Goal: Information Seeking & Learning: Check status

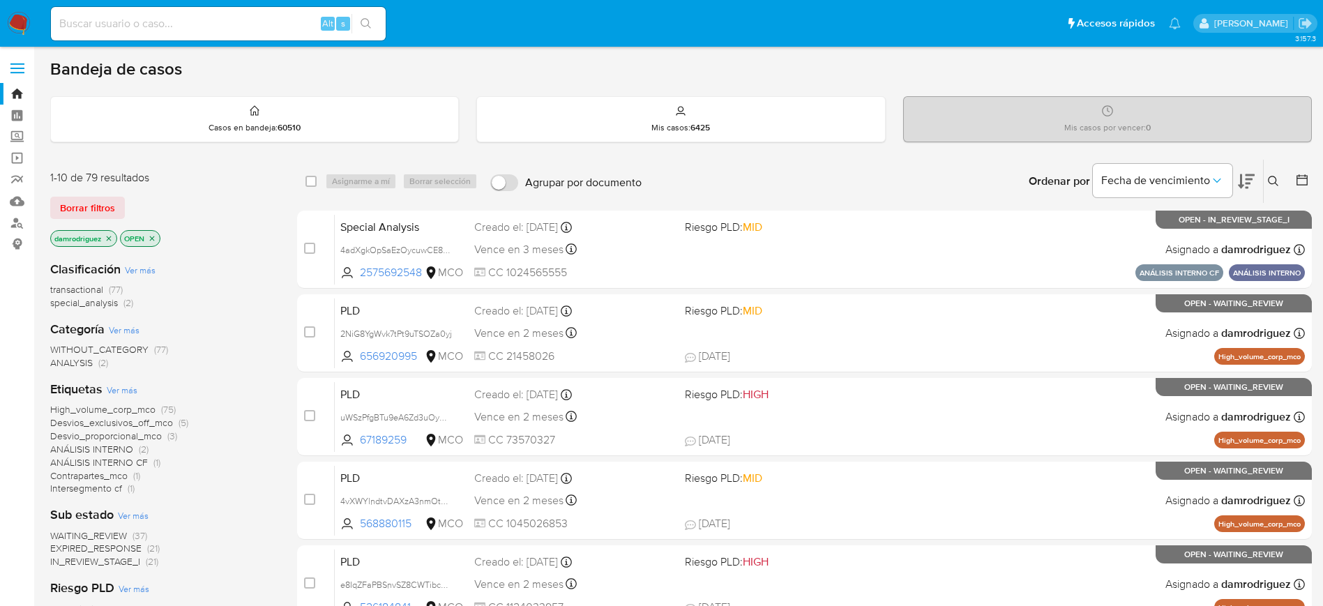
click at [188, 32] on input at bounding box center [218, 24] width 335 height 18
paste input "2059326108"
type input "2059326108"
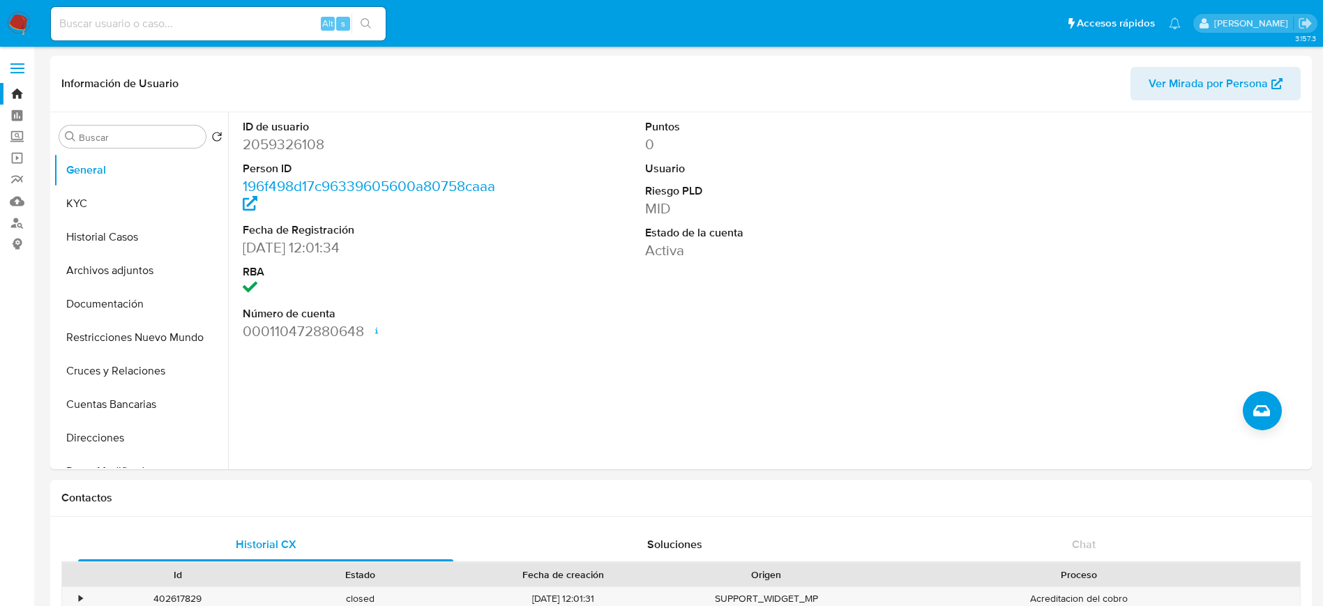
select select "10"
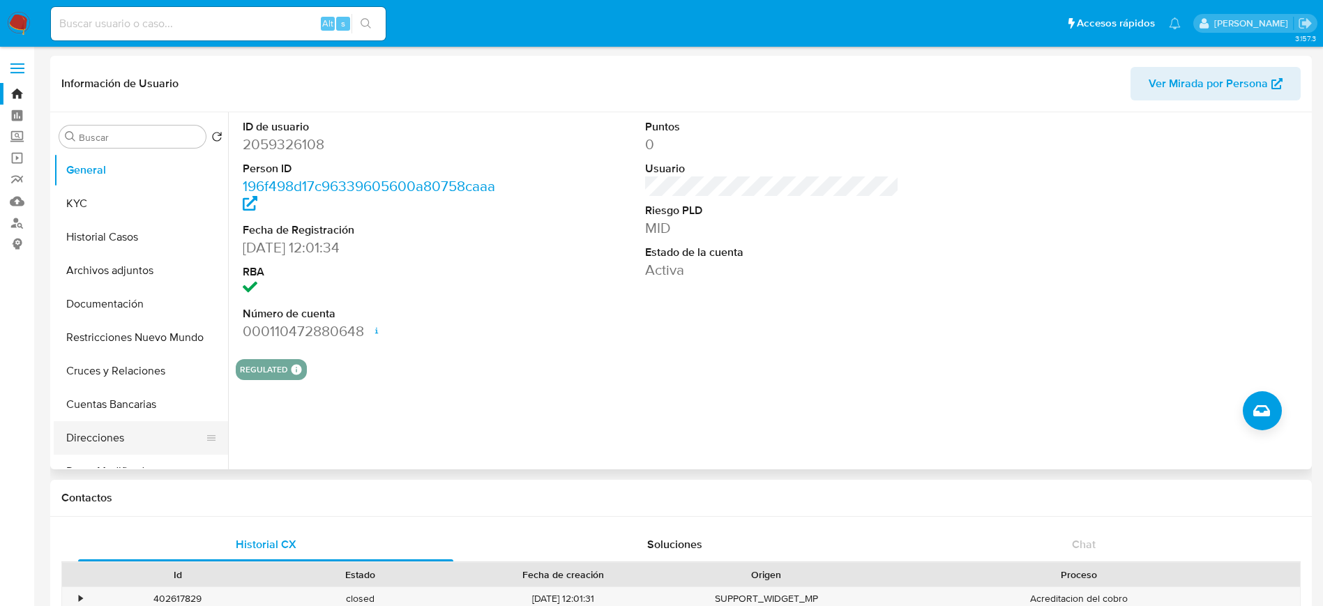
click at [136, 430] on button "Direcciones" at bounding box center [135, 437] width 163 height 33
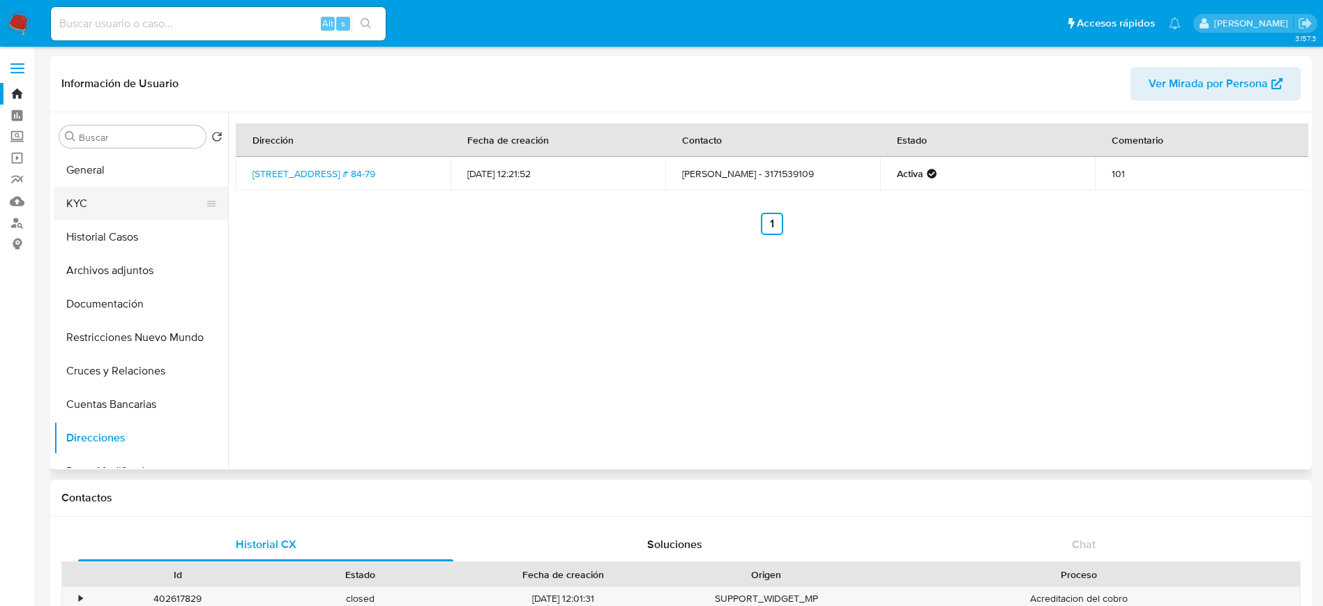
click at [72, 202] on button "KYC" at bounding box center [135, 203] width 163 height 33
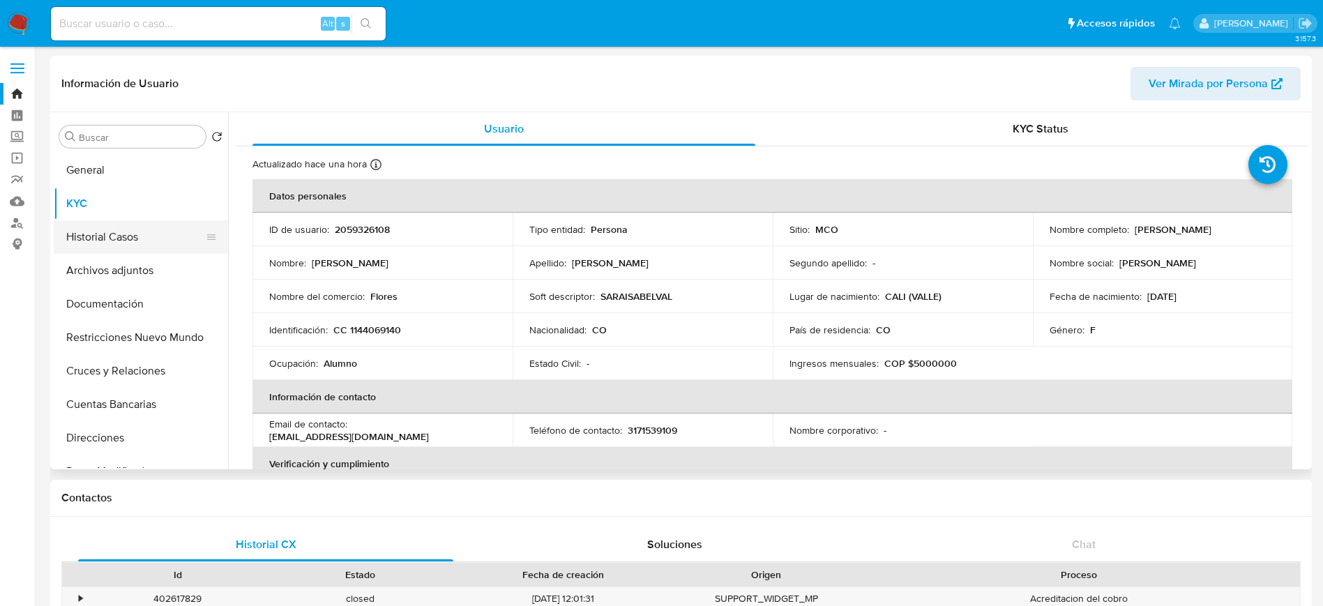
click at [123, 242] on button "Historial Casos" at bounding box center [135, 236] width 163 height 33
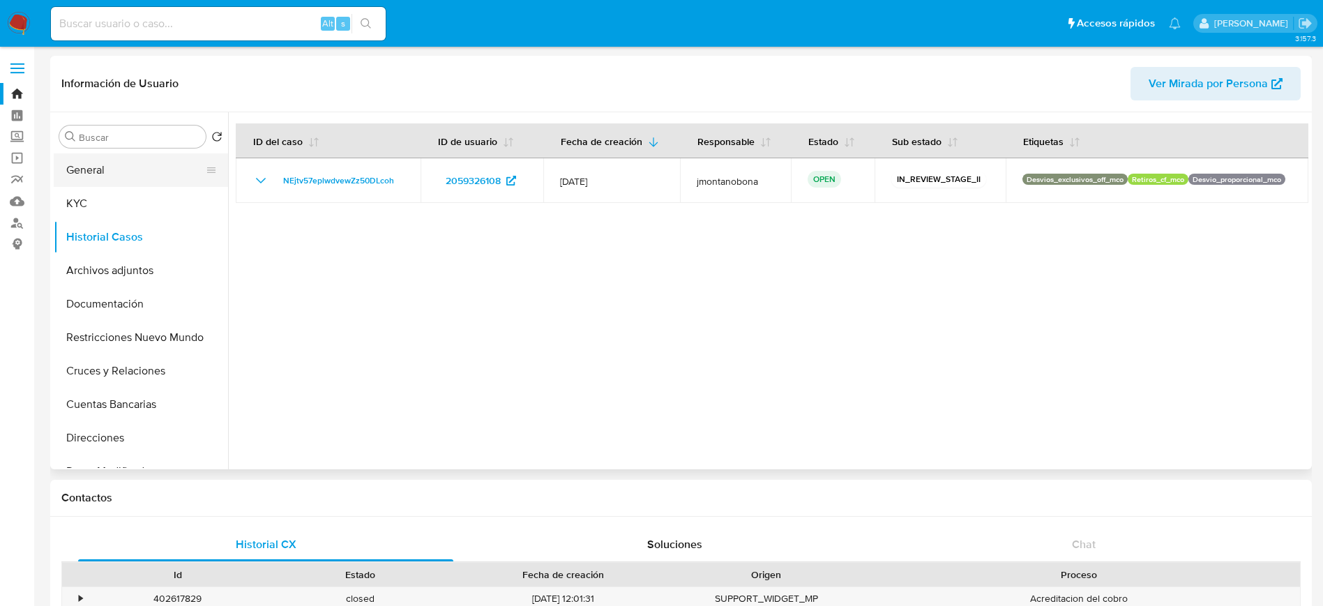
click at [89, 180] on button "General" at bounding box center [135, 169] width 163 height 33
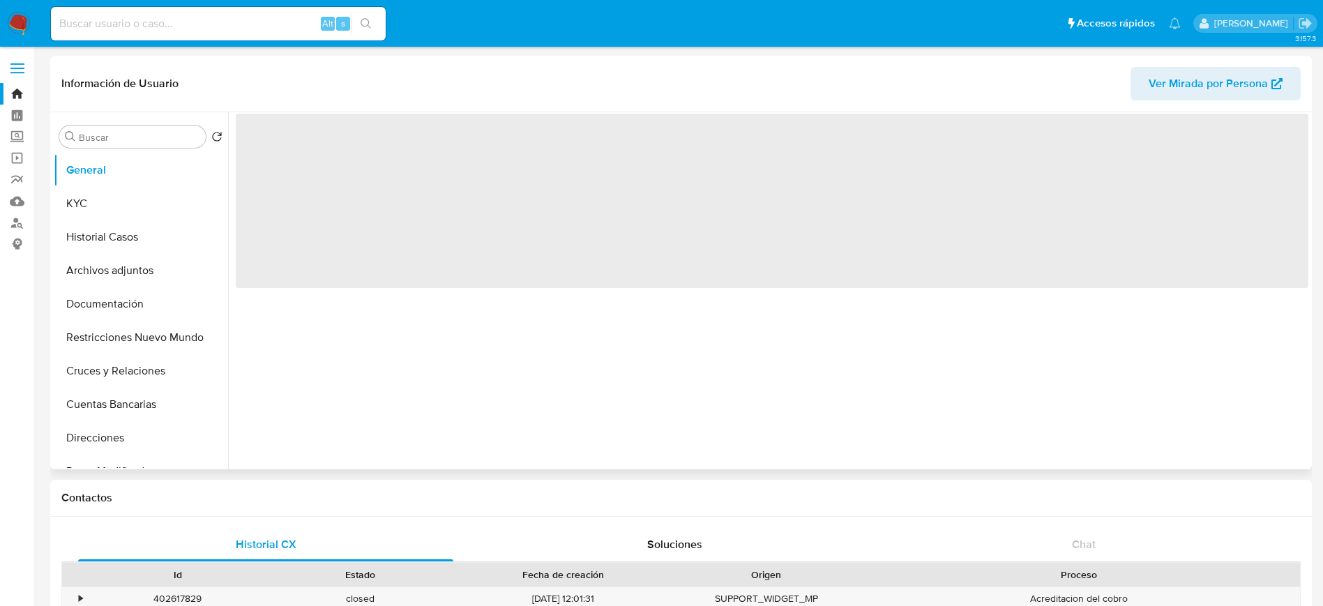
click at [246, 80] on header "Información de Usuario Ver Mirada por Persona" at bounding box center [680, 83] width 1239 height 33
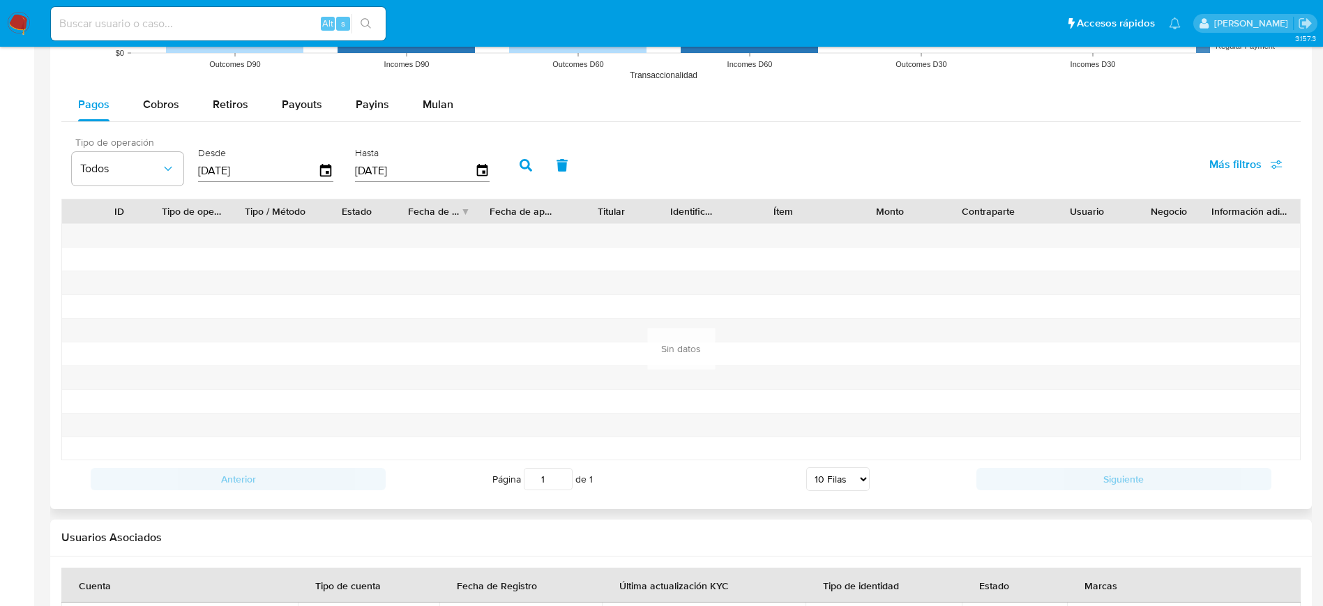
scroll to position [1151, 0]
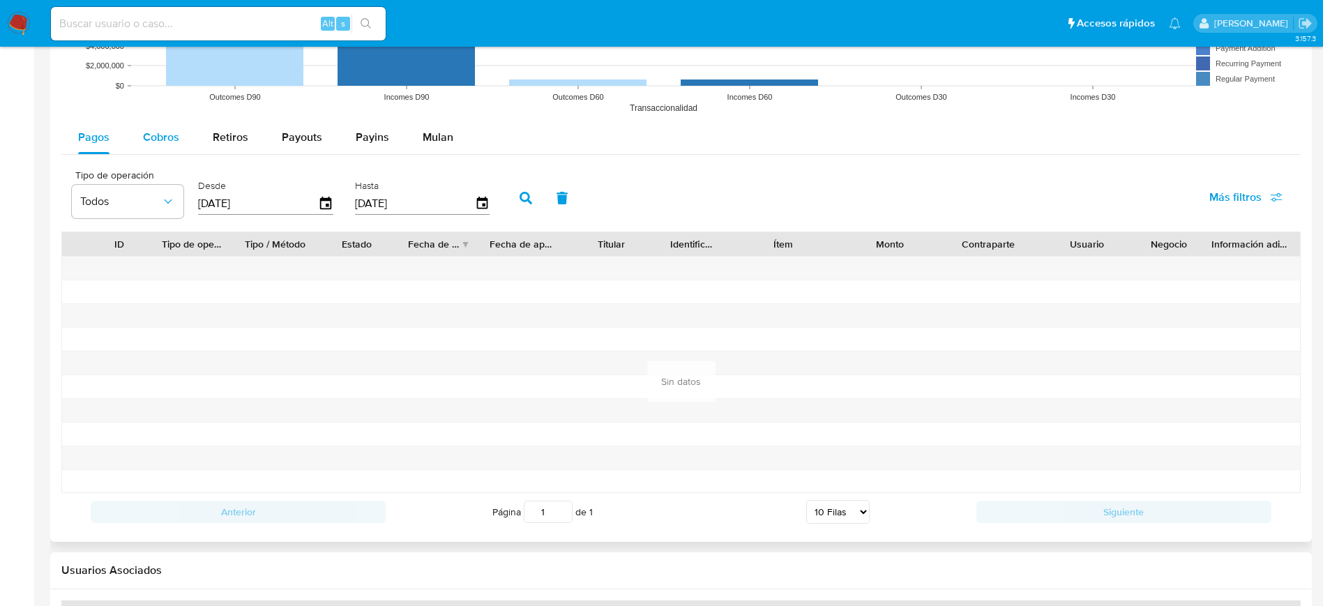
click at [172, 139] on span "Cobros" at bounding box center [161, 137] width 36 height 16
select select "10"
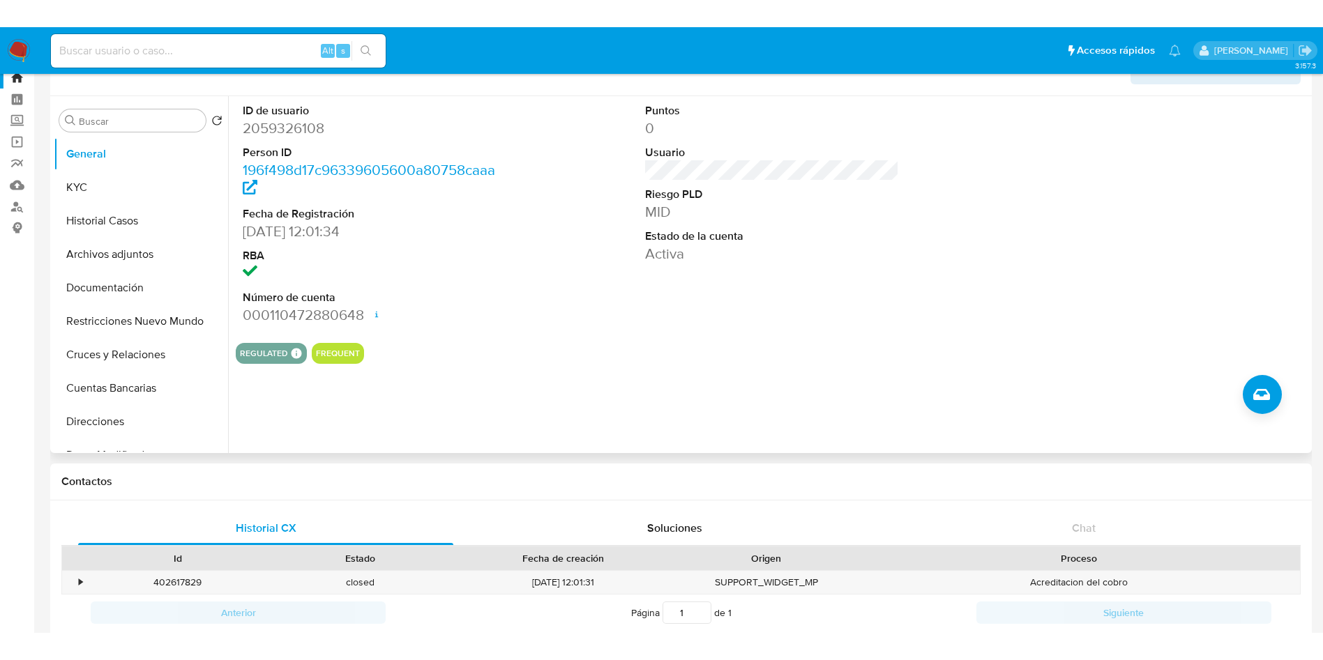
scroll to position [0, 0]
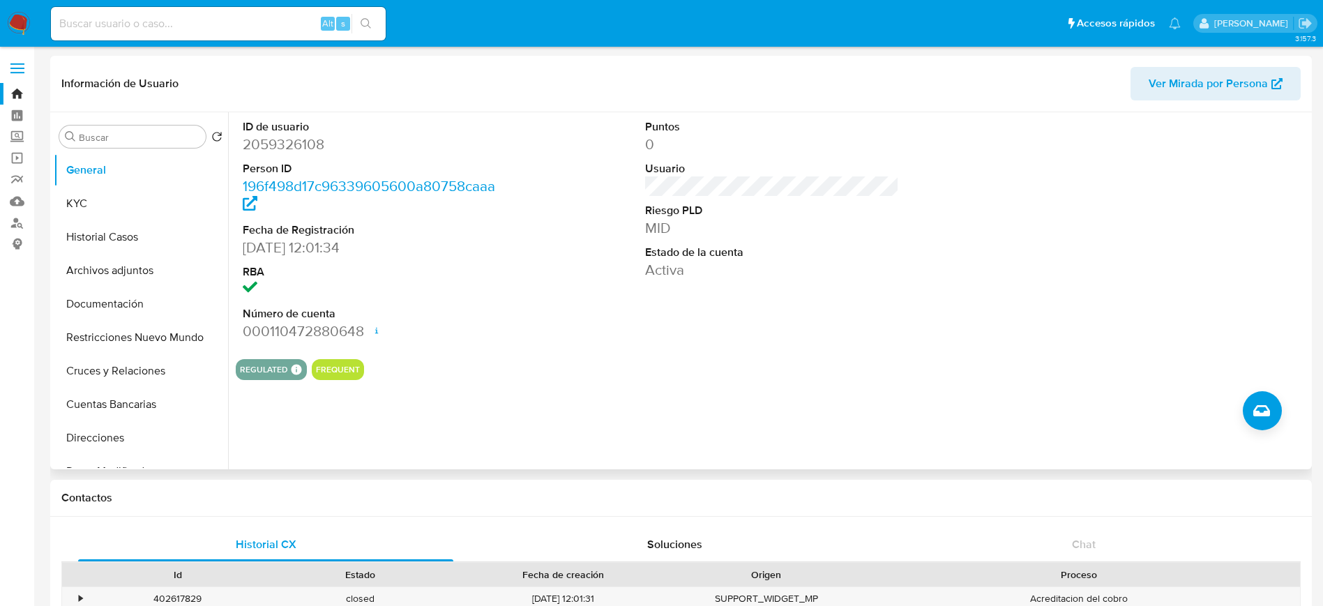
click at [461, 338] on dd "000110472880648 Fecha de apertura [DATE] 12:08 Estado ACTIVE" at bounding box center [370, 332] width 255 height 20
click at [461, 275] on dt "RBA" at bounding box center [370, 271] width 255 height 15
drag, startPoint x: 245, startPoint y: 243, endPoint x: 304, endPoint y: 246, distance: 59.3
click at [303, 246] on dd "[DATE] 12:01:34" at bounding box center [370, 248] width 255 height 20
click at [430, 246] on dd "[DATE] 12:01:34" at bounding box center [370, 248] width 255 height 20
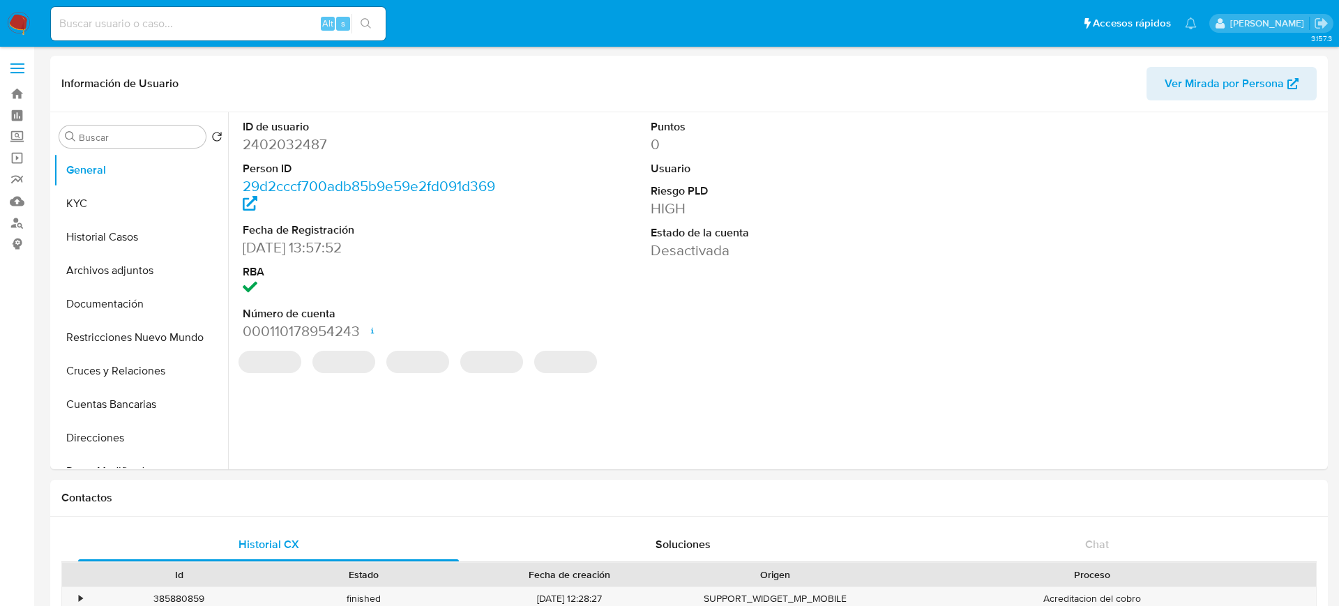
select select "10"
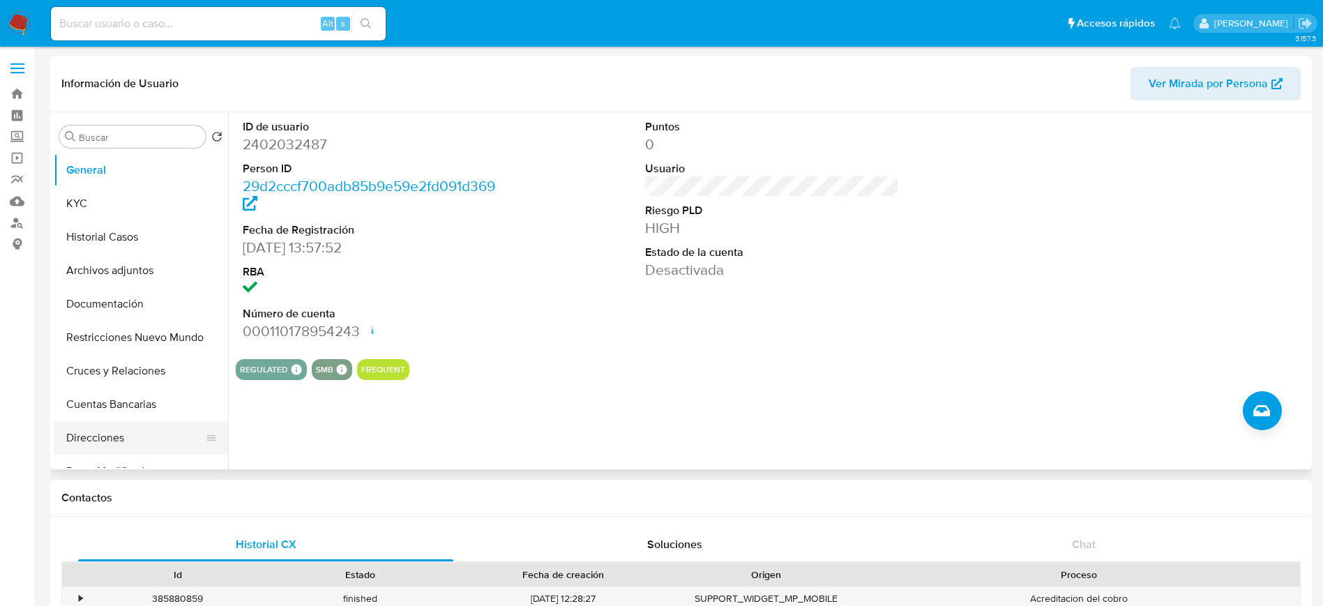
click at [107, 445] on button "Direcciones" at bounding box center [135, 437] width 163 height 33
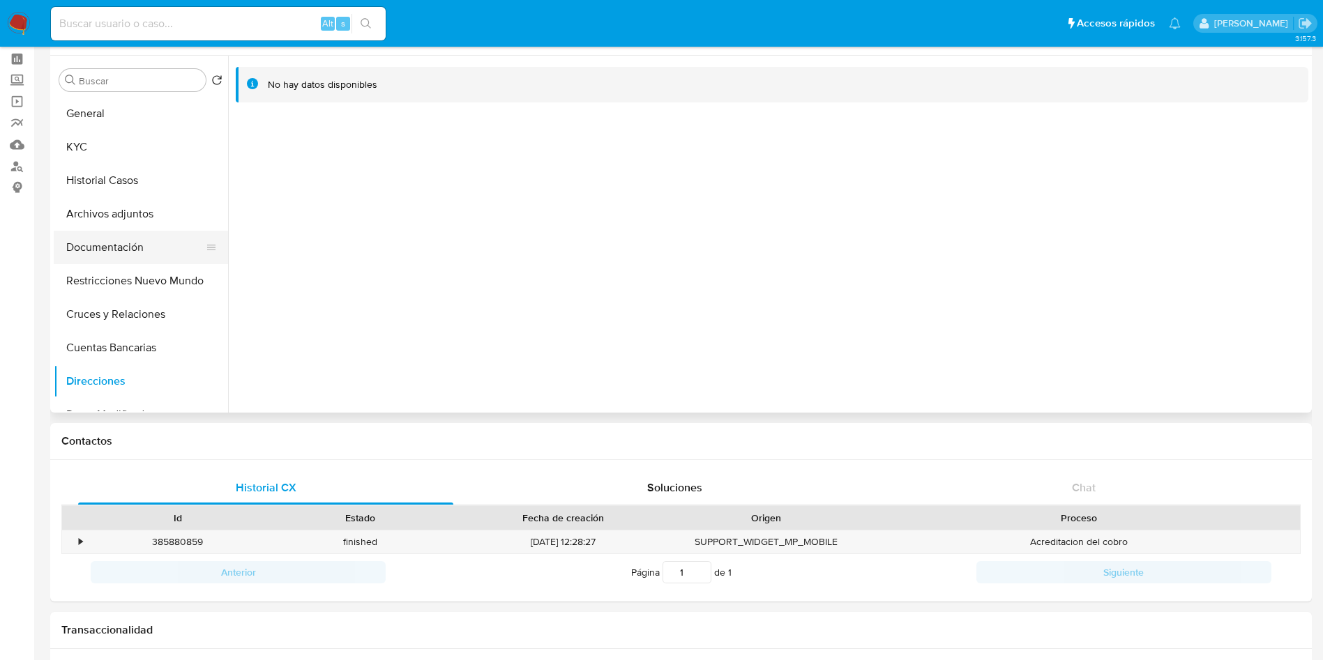
scroll to position [105, 0]
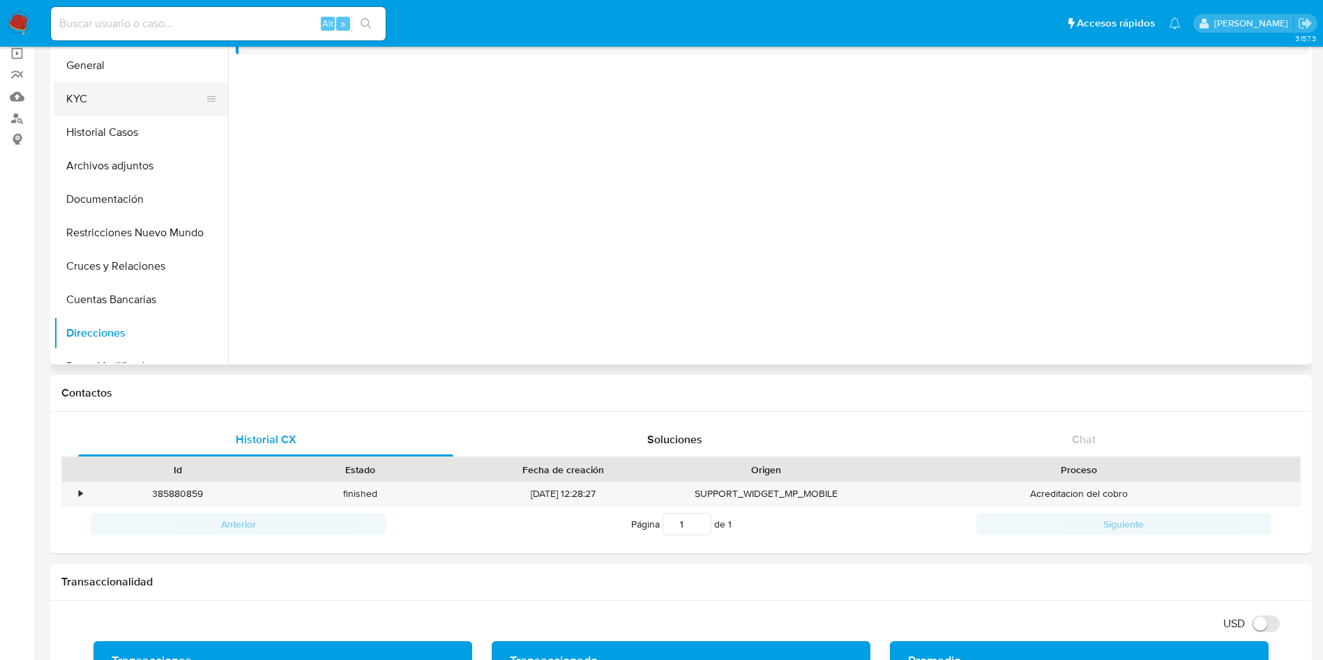
click at [107, 107] on button "KYC" at bounding box center [135, 98] width 163 height 33
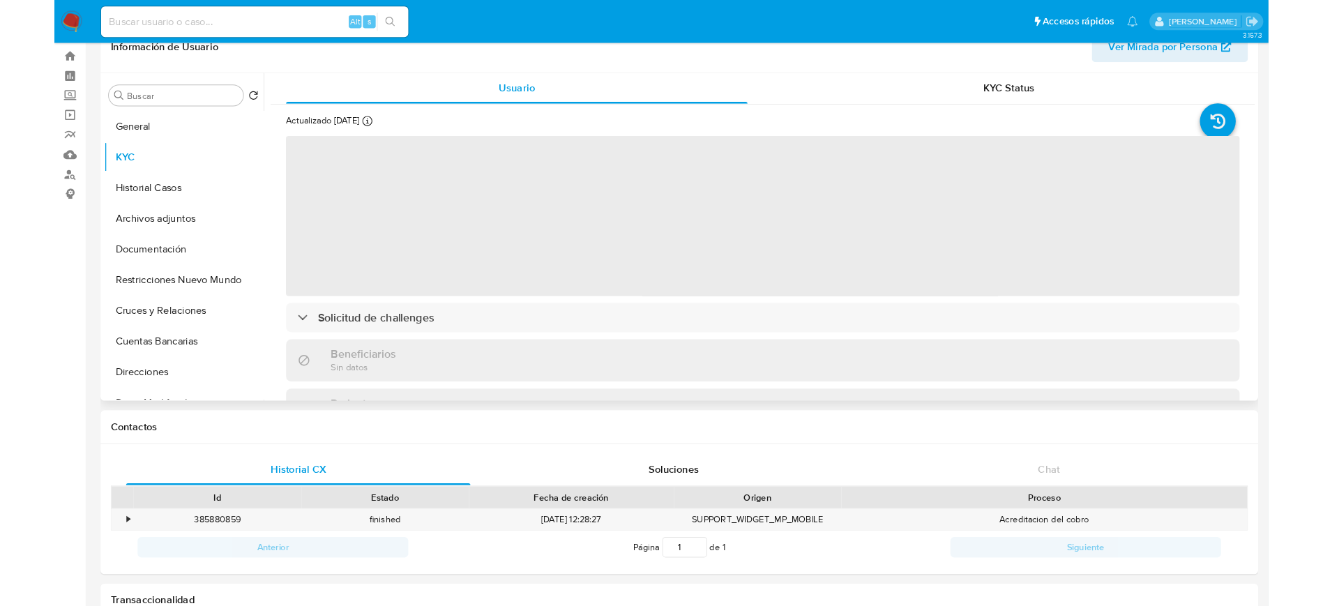
scroll to position [0, 0]
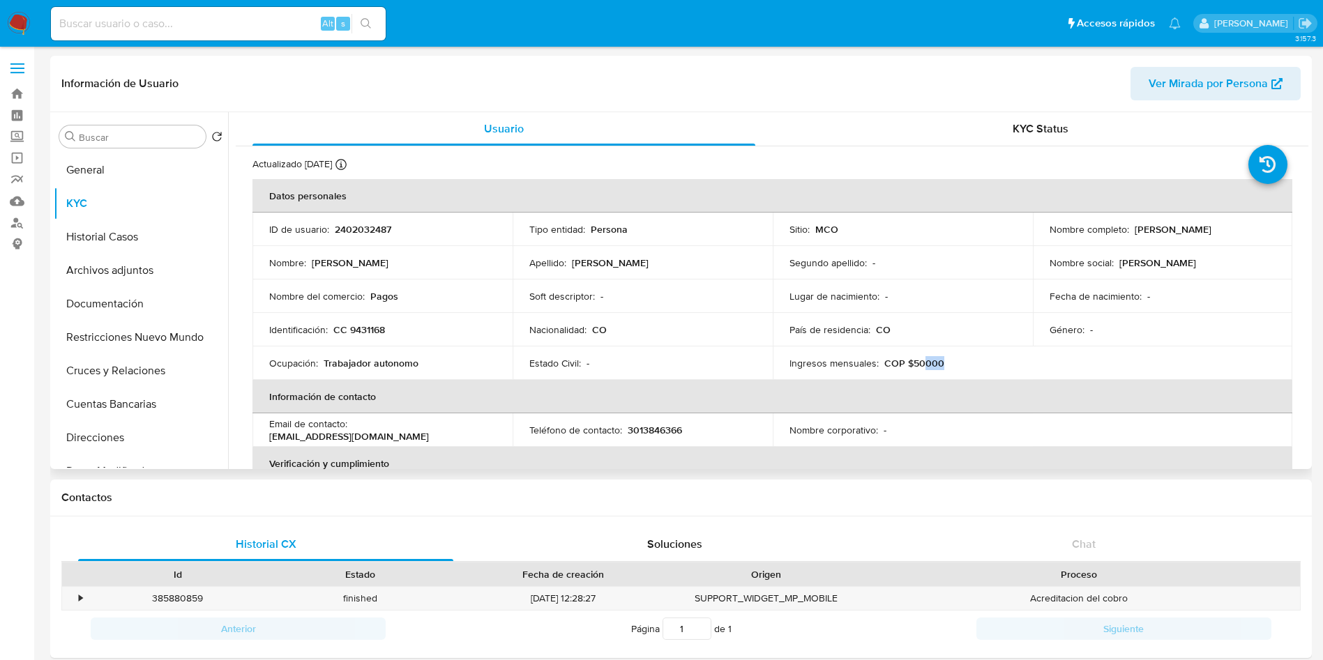
drag, startPoint x: 946, startPoint y: 361, endPoint x: 922, endPoint y: 365, distance: 24.0
click at [922, 365] on div "Ingresos mensuales : COP $50000" at bounding box center [903, 363] width 227 height 13
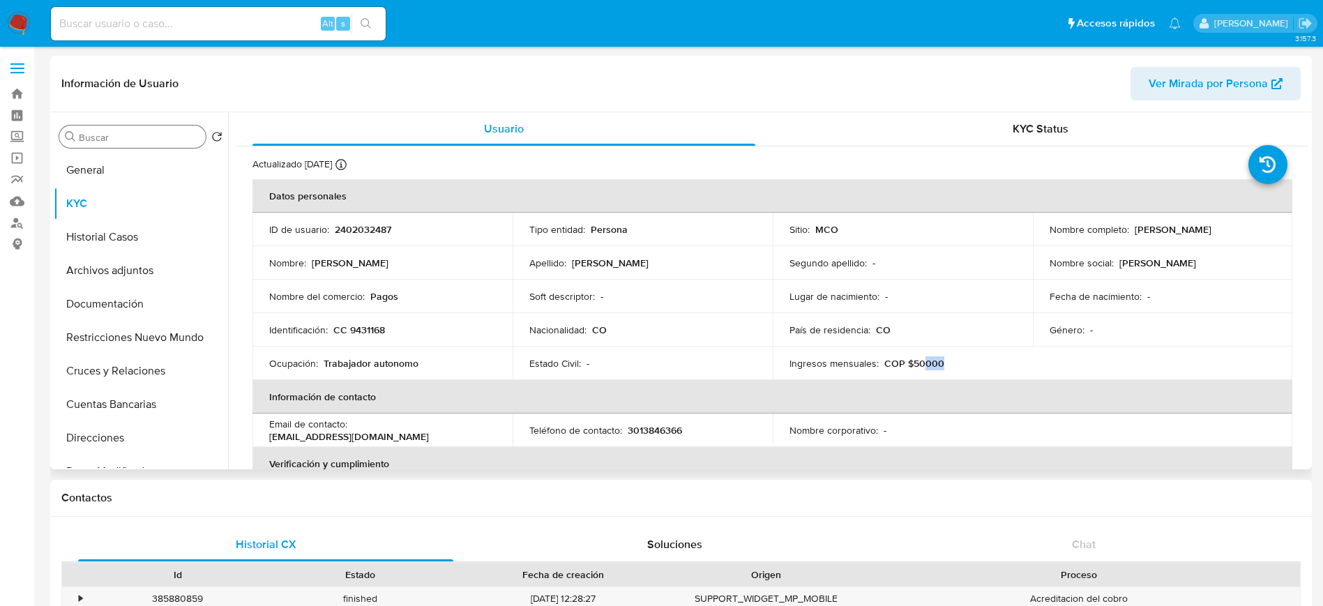
drag, startPoint x: 104, startPoint y: 172, endPoint x: 147, endPoint y: 146, distance: 50.7
click at [104, 172] on button "General" at bounding box center [141, 169] width 174 height 33
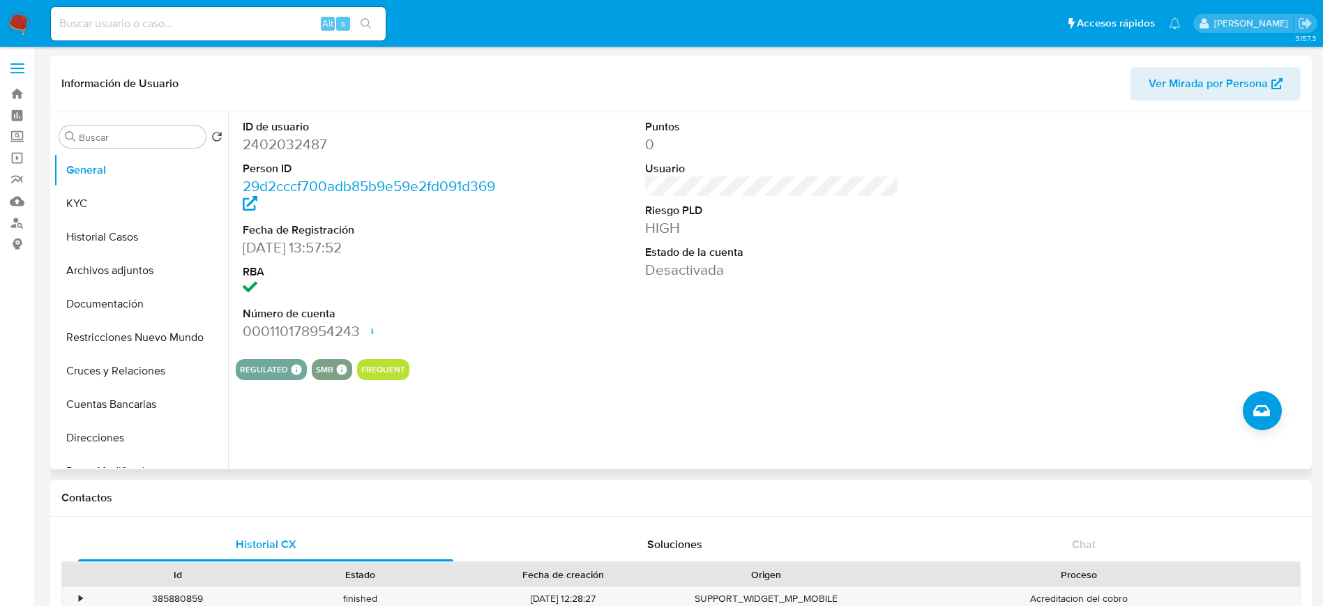
click at [380, 242] on dd "23/04/2025 13:57:52" at bounding box center [370, 248] width 255 height 20
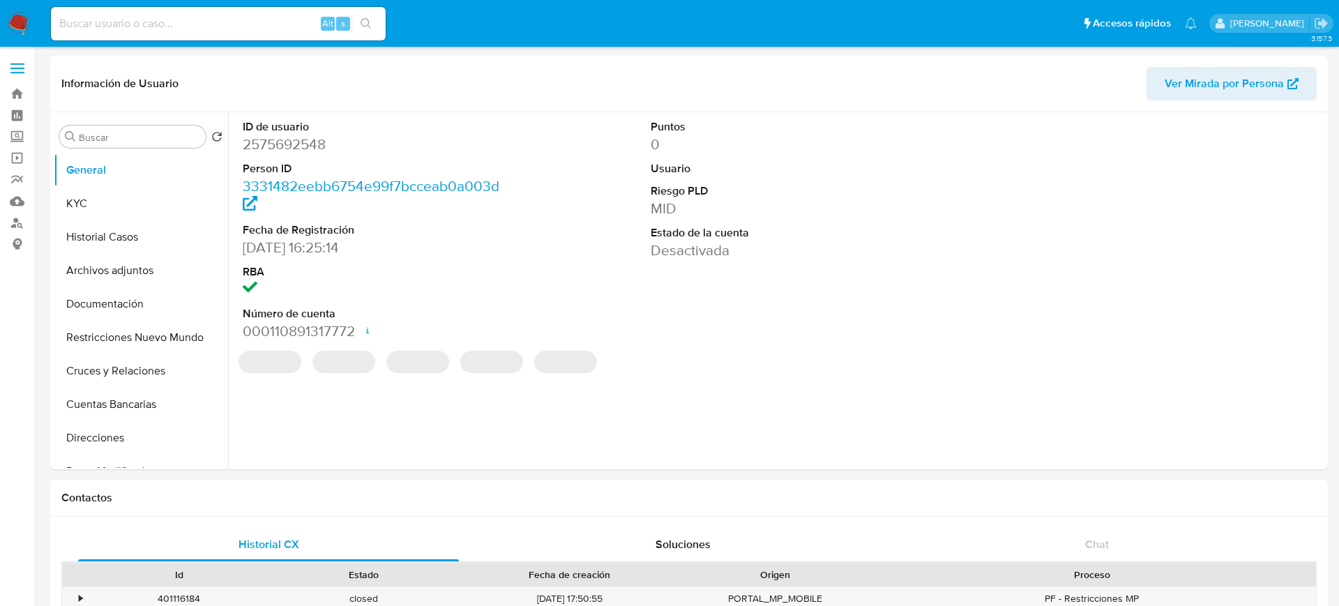
select select "10"
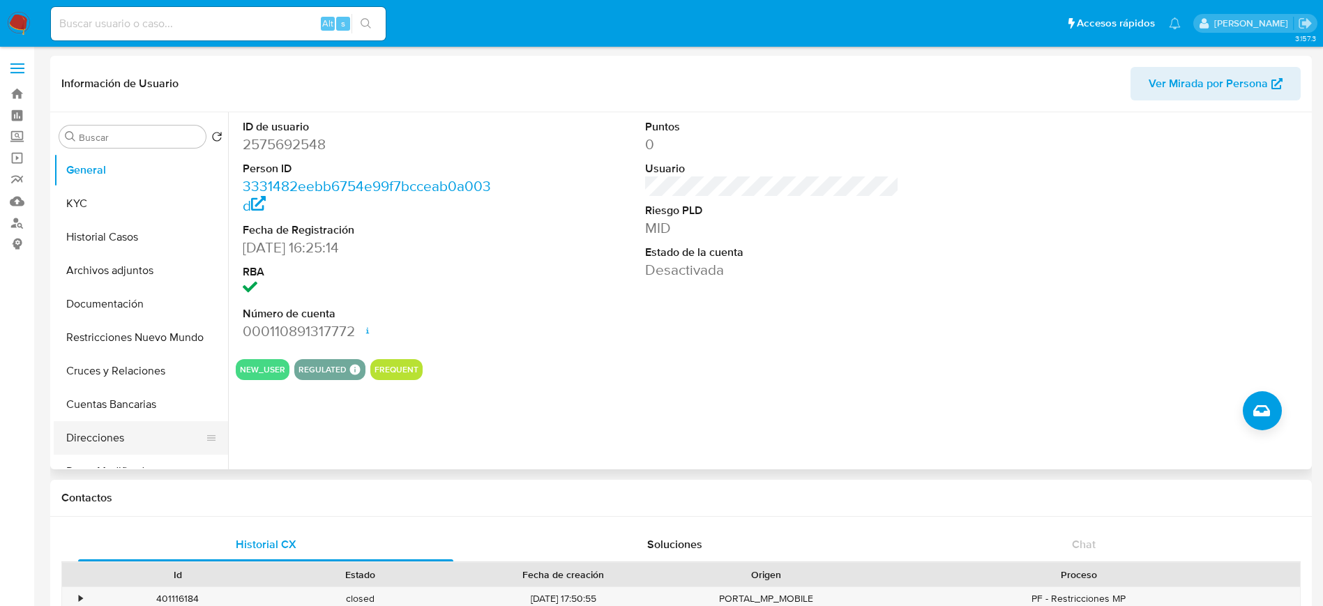
click at [102, 451] on button "Direcciones" at bounding box center [135, 437] width 163 height 33
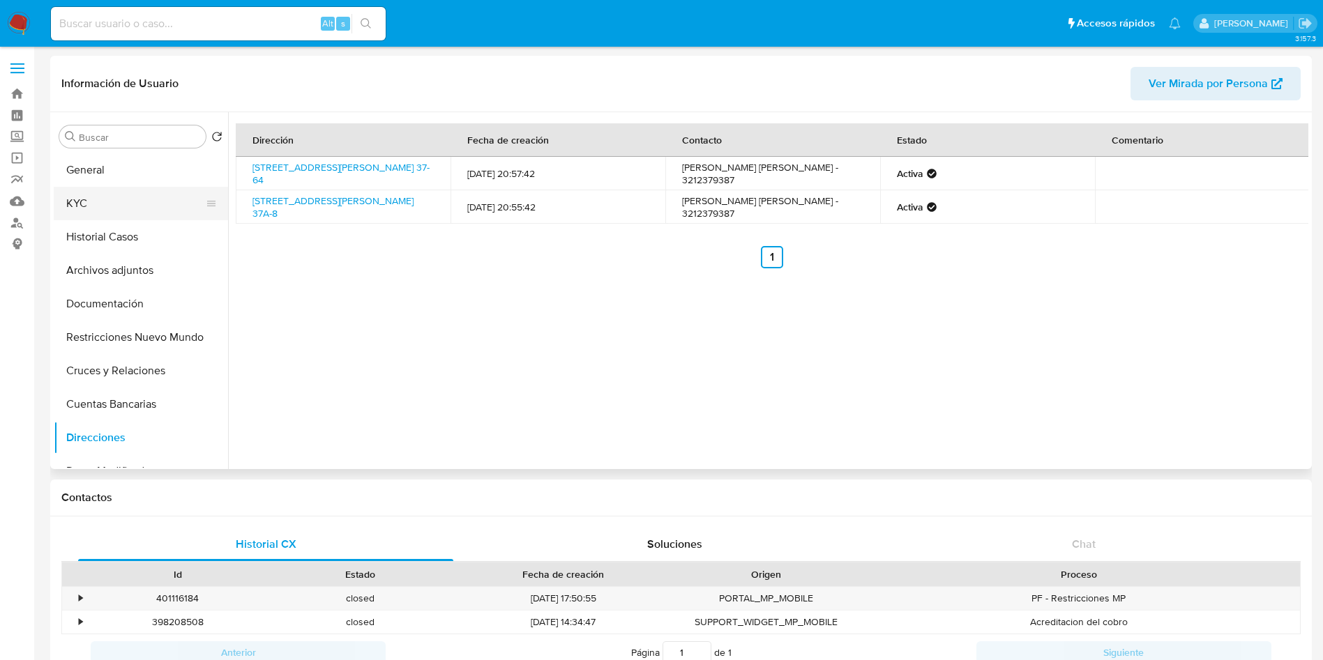
click at [93, 207] on button "KYC" at bounding box center [135, 203] width 163 height 33
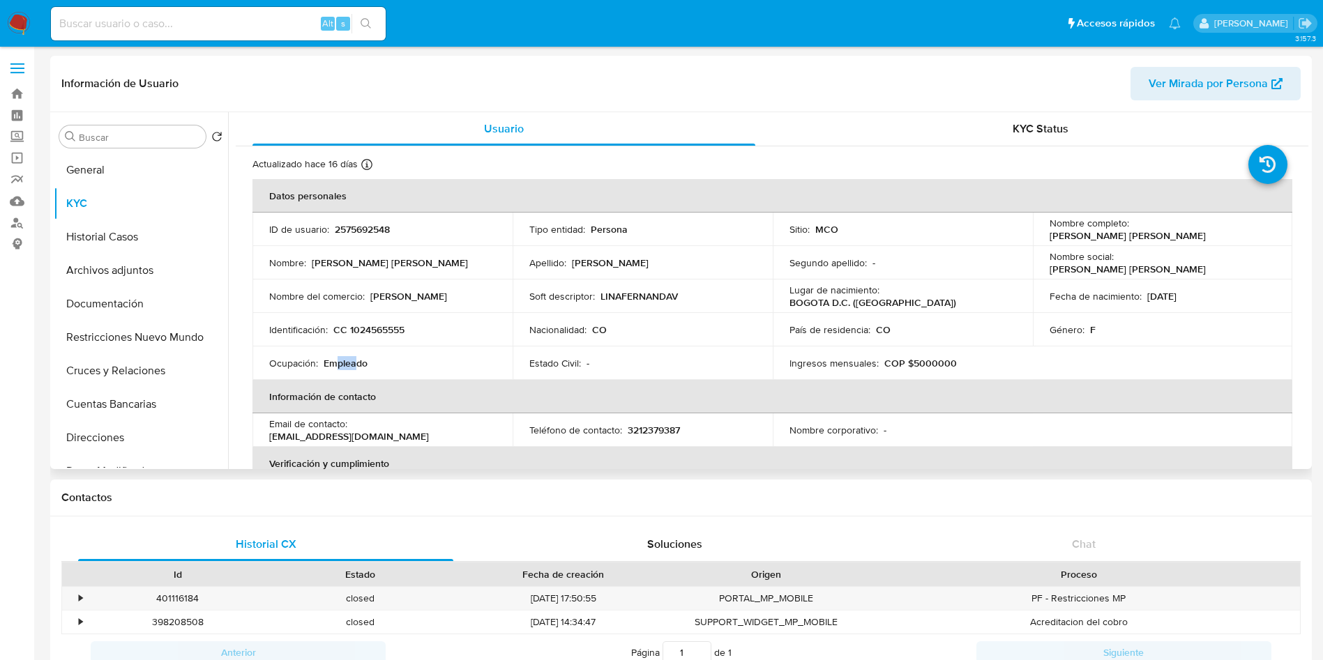
drag, startPoint x: 337, startPoint y: 358, endPoint x: 377, endPoint y: 360, distance: 39.8
click at [358, 360] on p "Empleado" at bounding box center [346, 363] width 44 height 13
click at [979, 363] on div "Ingresos mensuales : COP $5000000" at bounding box center [903, 363] width 227 height 13
drag, startPoint x: 341, startPoint y: 358, endPoint x: 393, endPoint y: 358, distance: 52.3
click at [391, 358] on div "Ocupación : Empleado" at bounding box center [382, 363] width 227 height 13
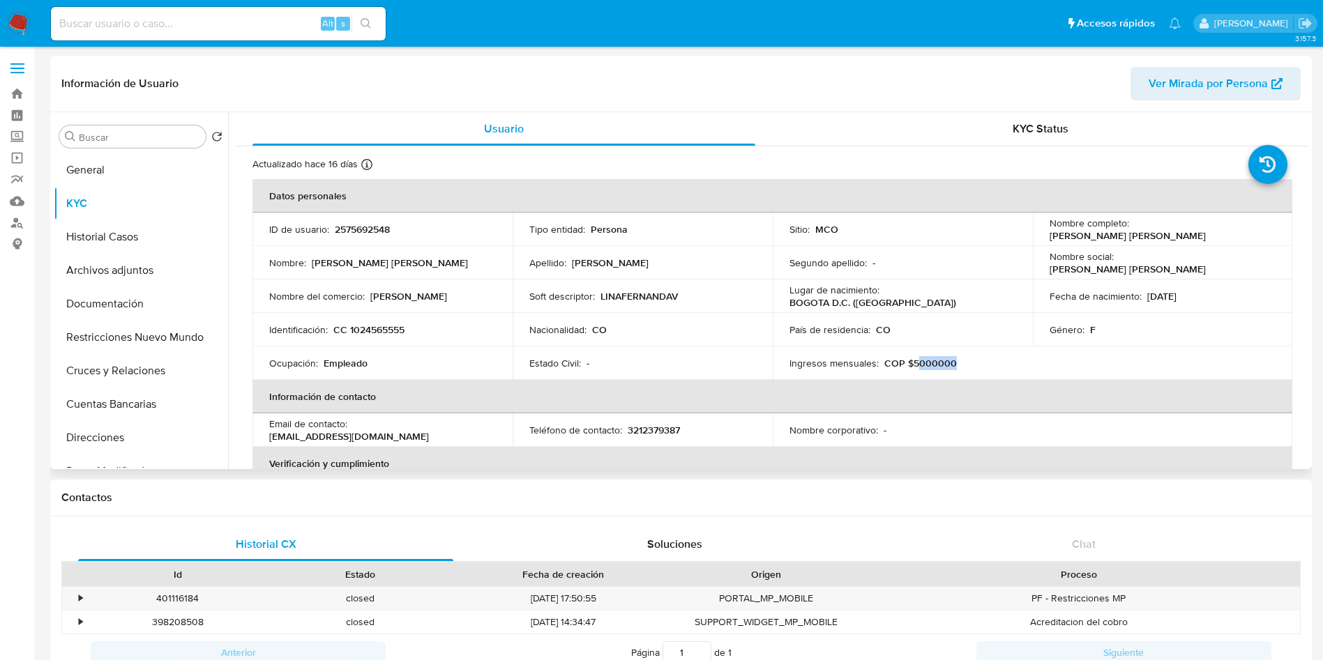
drag, startPoint x: 974, startPoint y: 356, endPoint x: 914, endPoint y: 365, distance: 61.3
click at [914, 365] on div "Ingresos mensuales : COP $5000000" at bounding box center [903, 363] width 227 height 13
click at [958, 361] on div "Ingresos mensuales : COP $5000000" at bounding box center [903, 363] width 227 height 13
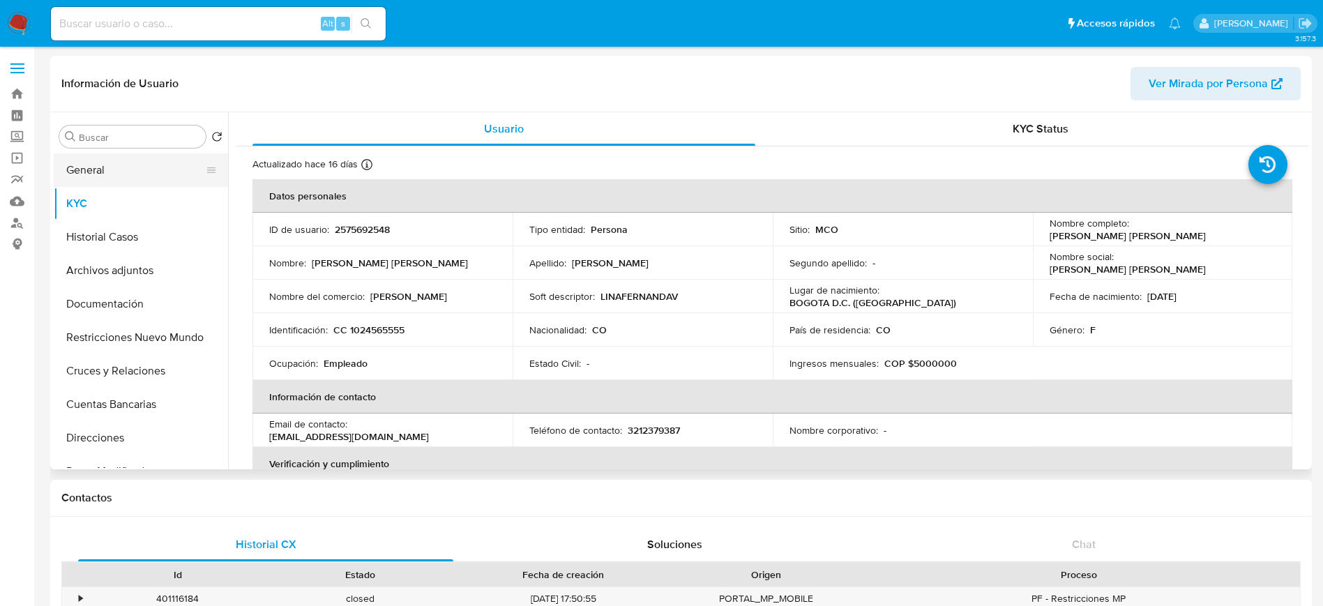
click at [116, 173] on button "General" at bounding box center [135, 169] width 163 height 33
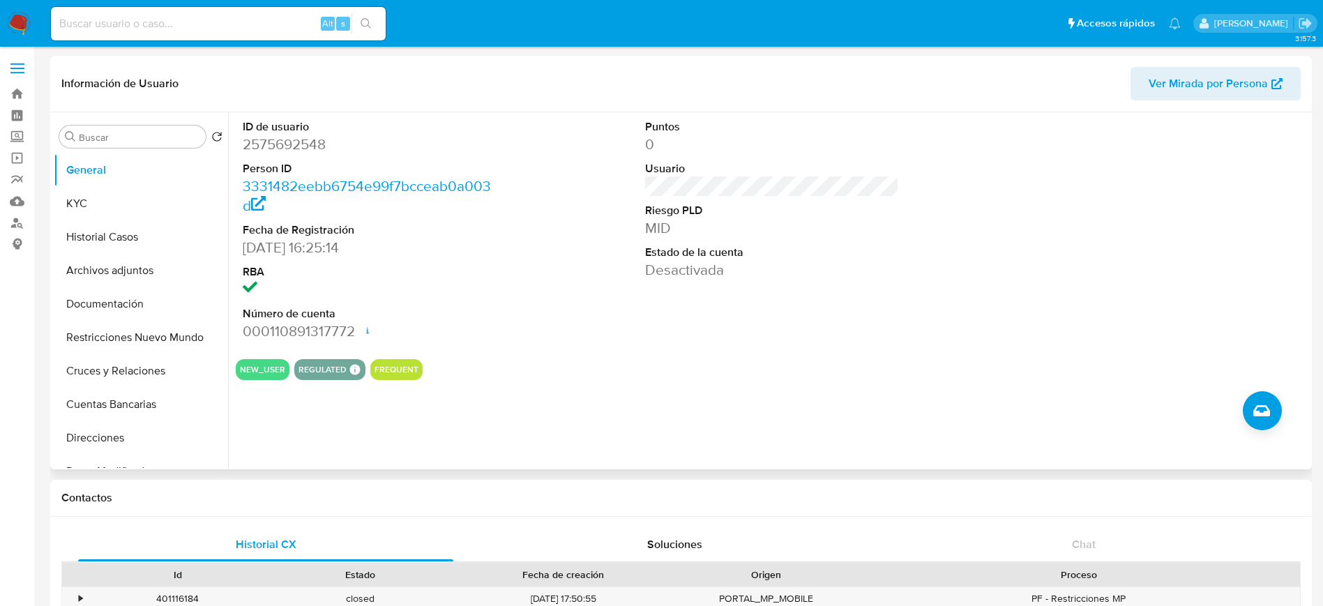
click at [265, 252] on dd "21/07/2025 16:25:14" at bounding box center [370, 248] width 255 height 20
click at [354, 248] on dd "21/07/2025 16:25:14" at bounding box center [370, 248] width 255 height 20
click at [379, 246] on dd "21/07/2025 16:25:14" at bounding box center [370, 248] width 255 height 20
